Goal: Find contact information: Find contact information

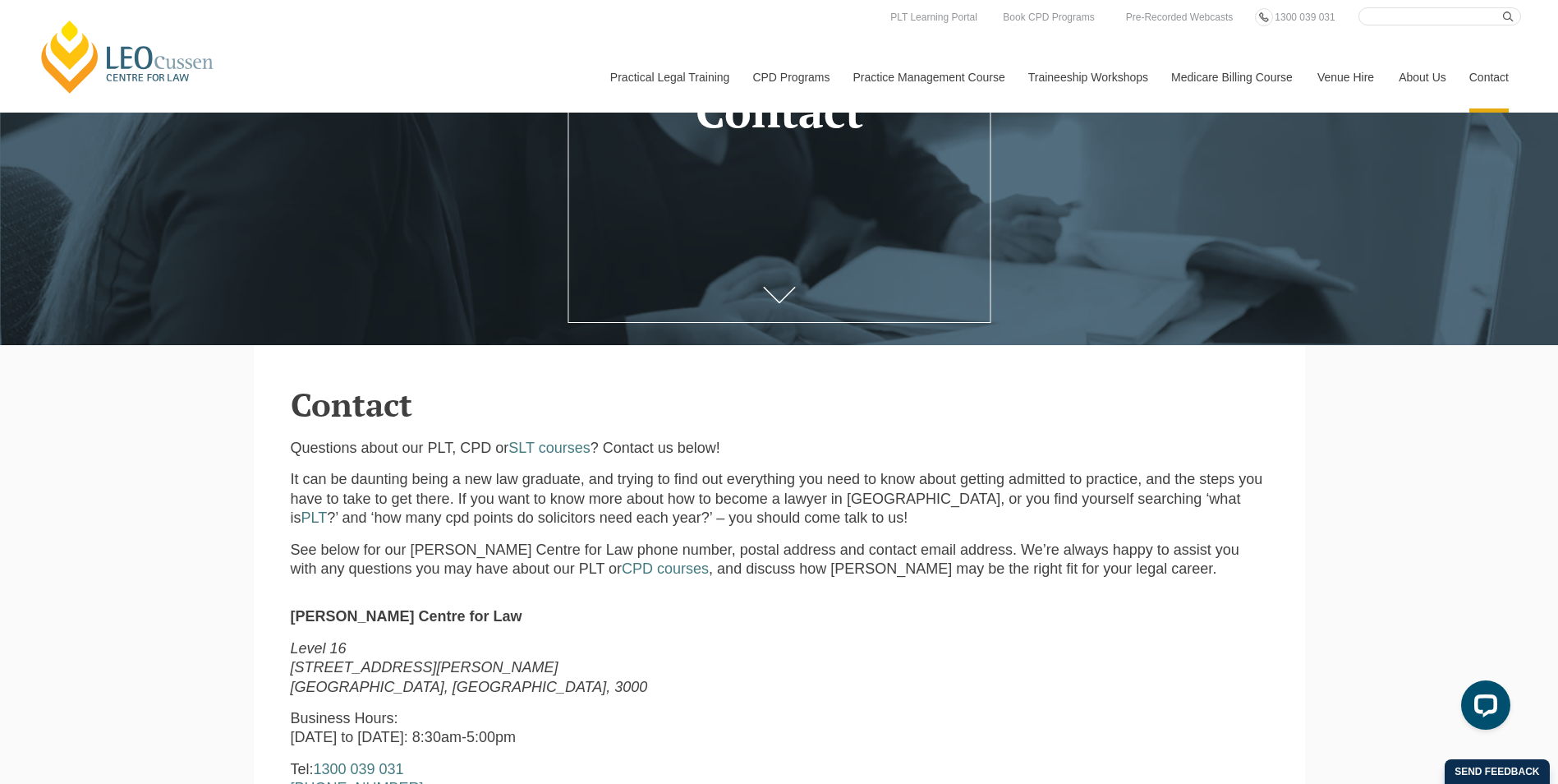
scroll to position [575, 0]
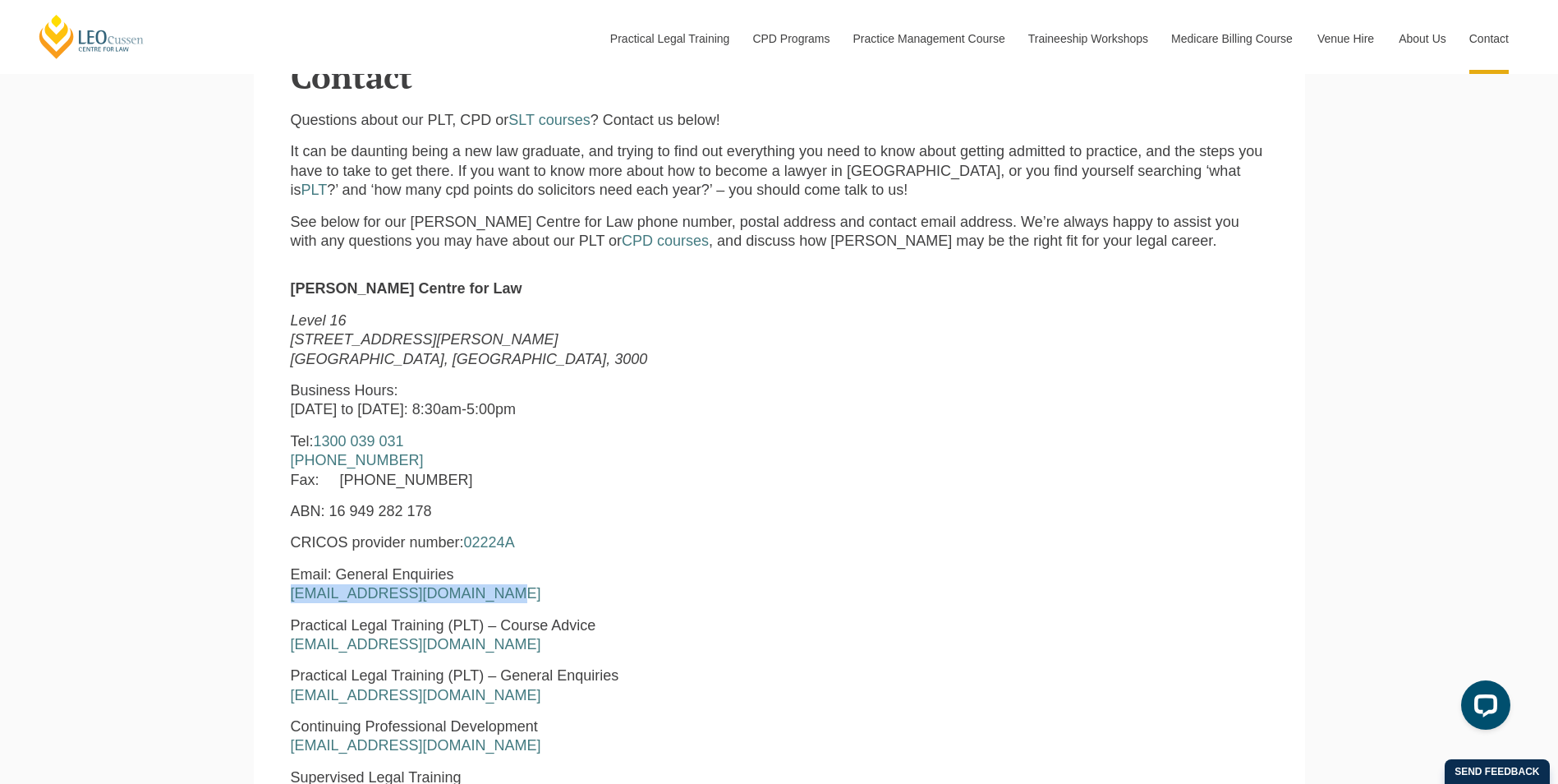
drag, startPoint x: 489, startPoint y: 595, endPoint x: 282, endPoint y: 597, distance: 207.0
click at [282, 597] on div "Leo Cussen Centre for Law Level 16 15 William Street Melbourne, Victoria, 3000 …" at bounding box center [570, 619] width 585 height 679
copy link "enquiries@leocussen.edu.au"
drag, startPoint x: 452, startPoint y: 445, endPoint x: 331, endPoint y: 444, distance: 121.0
click at [331, 444] on p "Tel: 1300 039 031 +61 3 8667 5667 Fax: +61 3 8667 5600" at bounding box center [571, 461] width 560 height 58
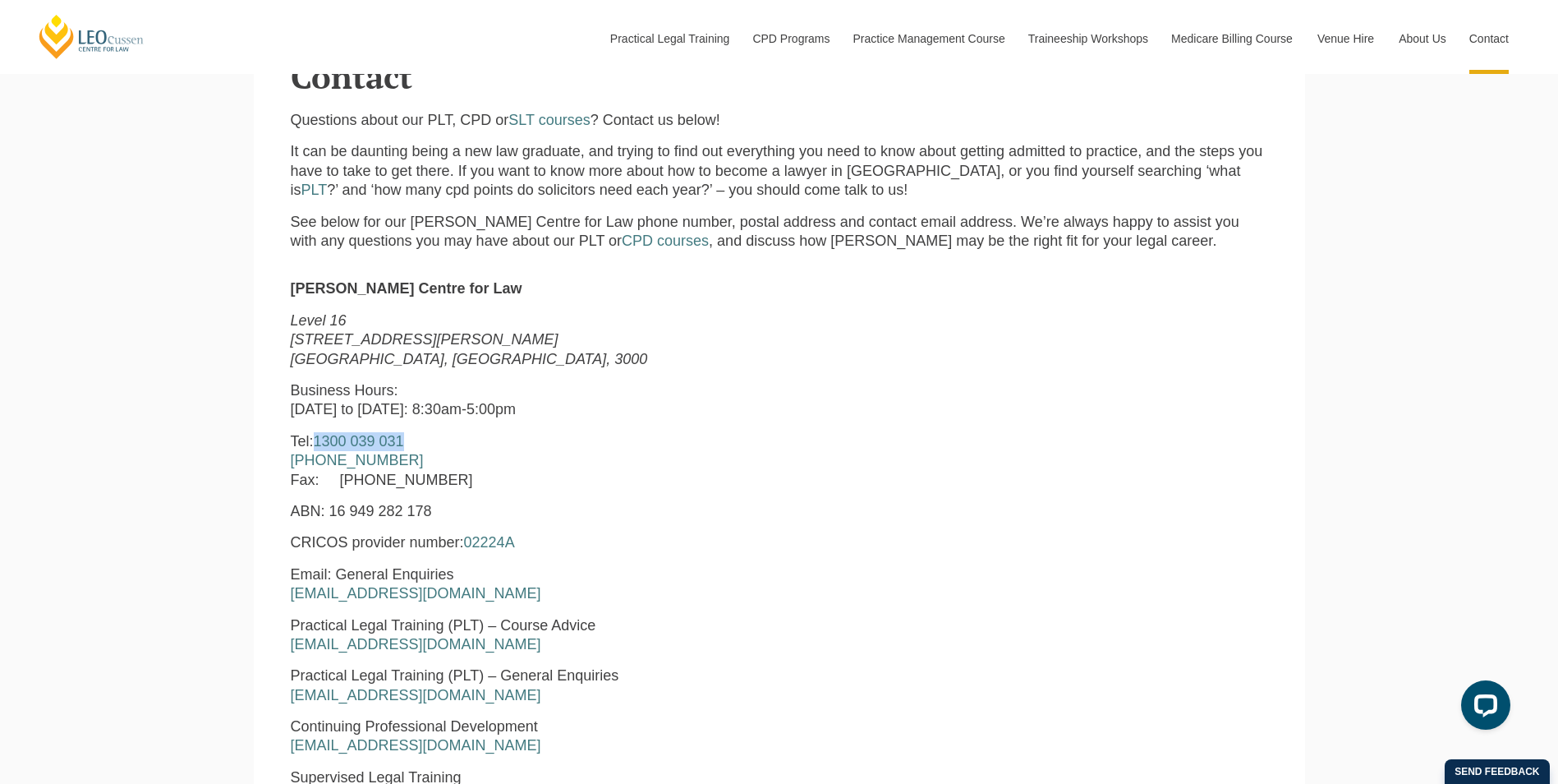
copy link "1300 039 031"
